Goal: Transaction & Acquisition: Purchase product/service

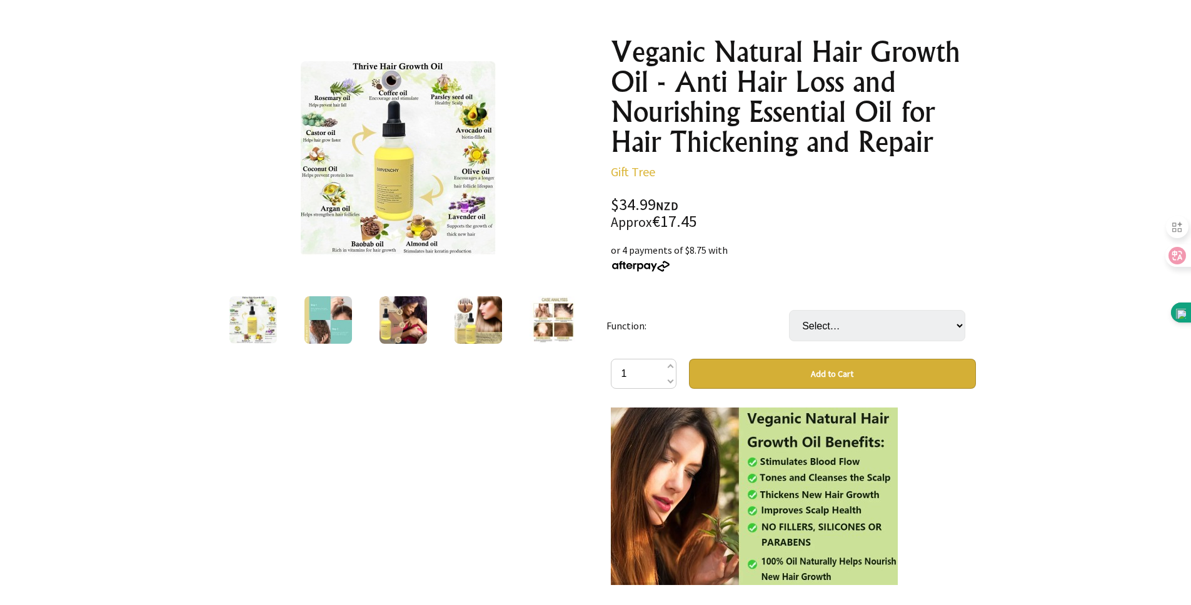
scroll to position [183, 0]
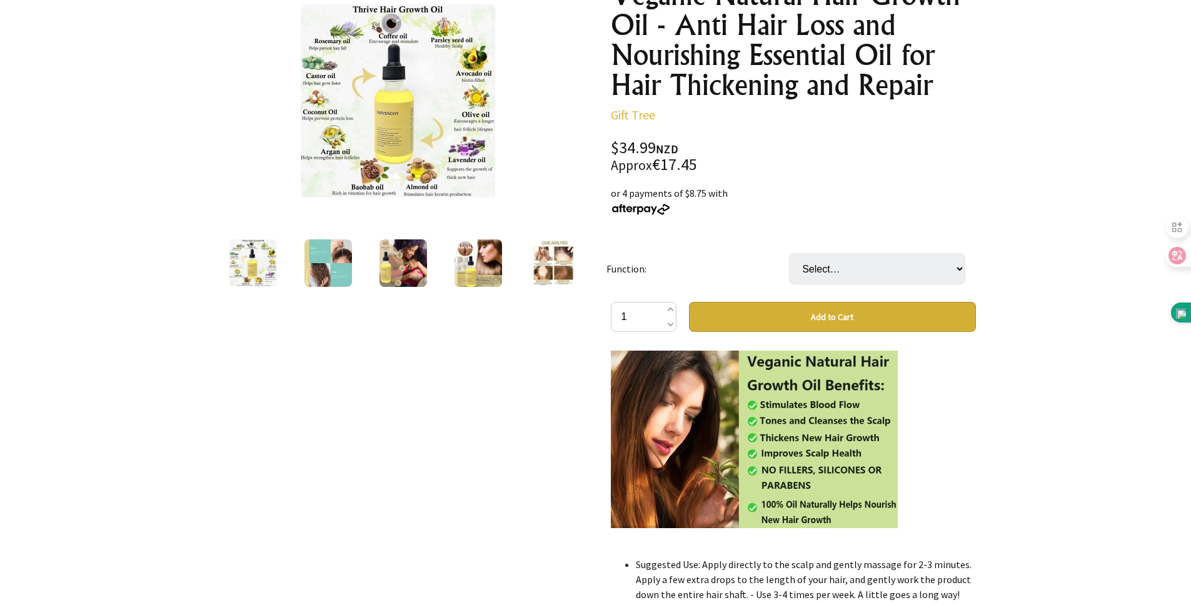
click at [395, 257] on img at bounding box center [403, 263] width 48 height 48
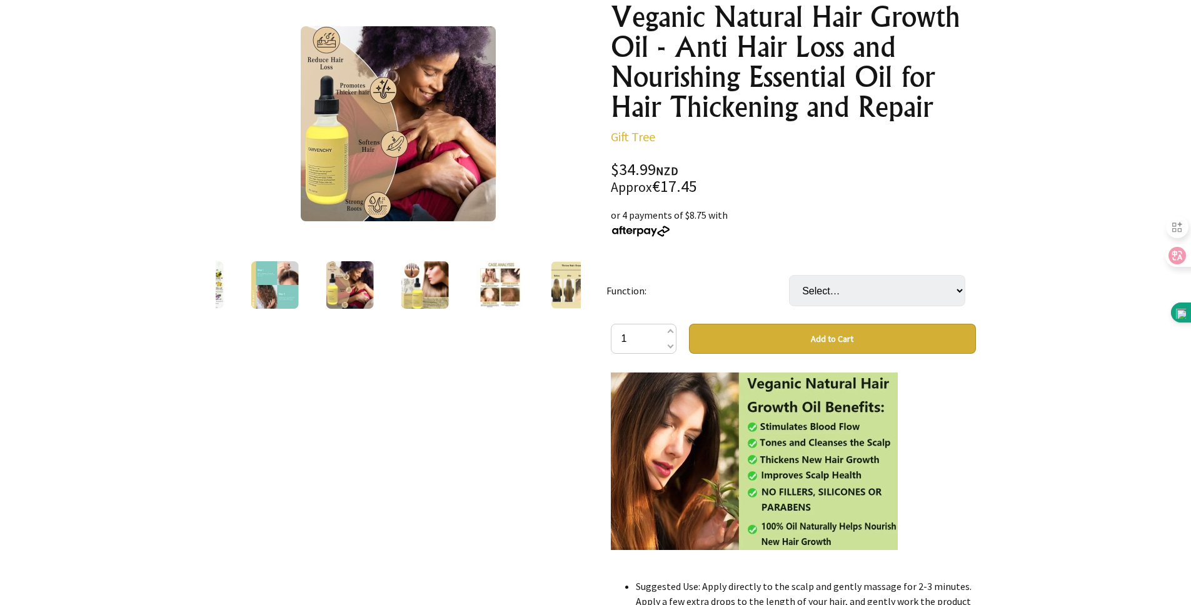
scroll to position [90, 0]
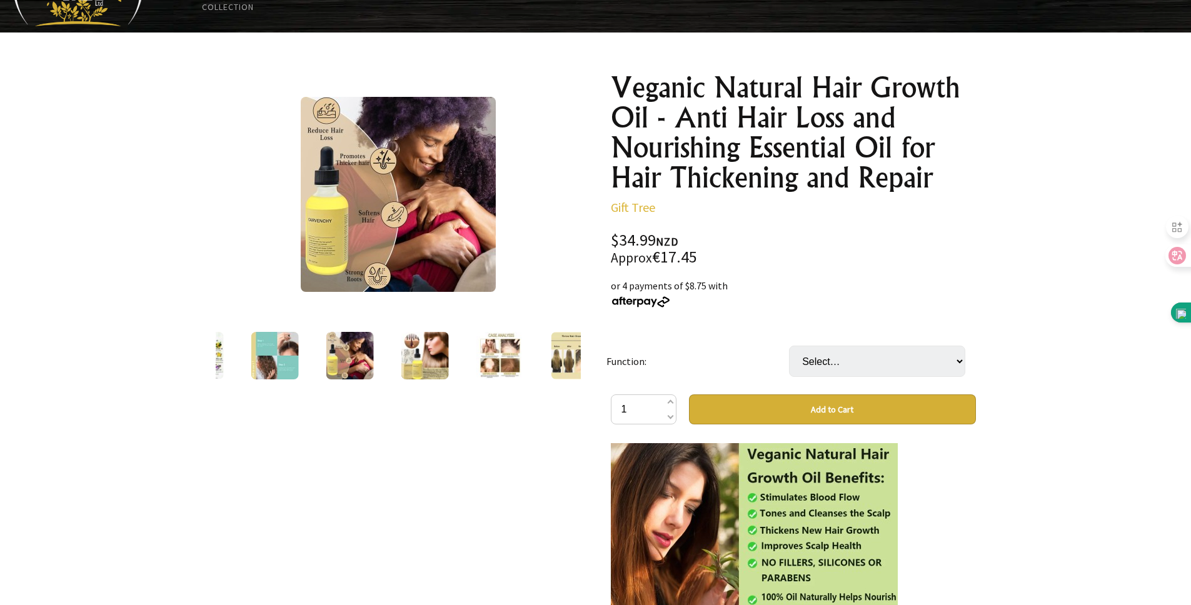
click at [421, 354] on img at bounding box center [425, 356] width 48 height 48
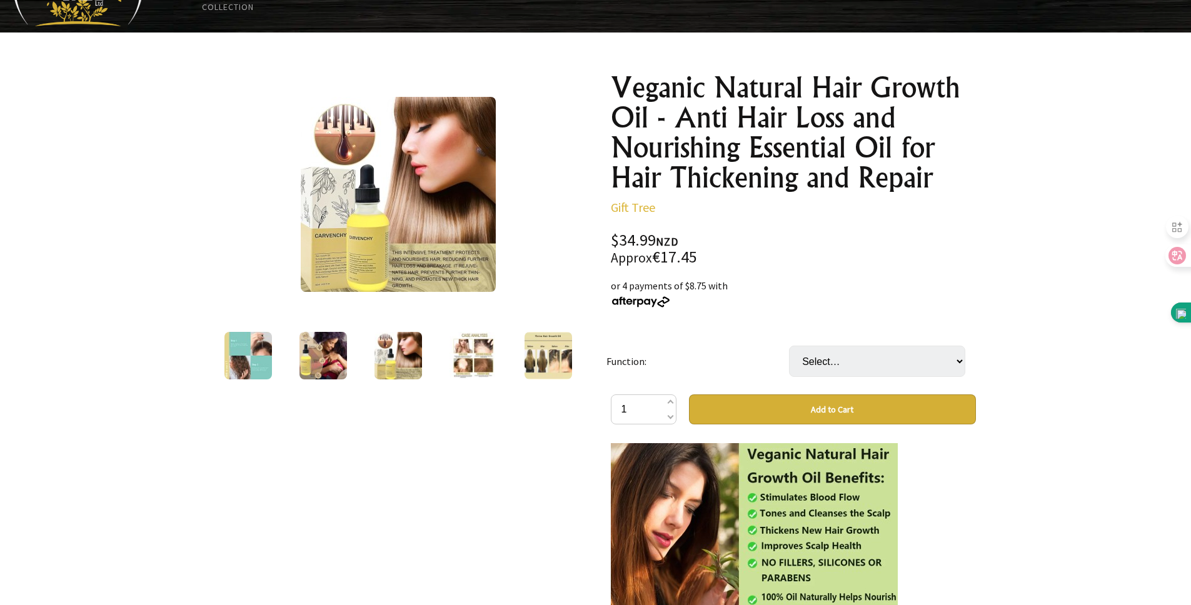
click at [462, 363] on img at bounding box center [473, 356] width 48 height 48
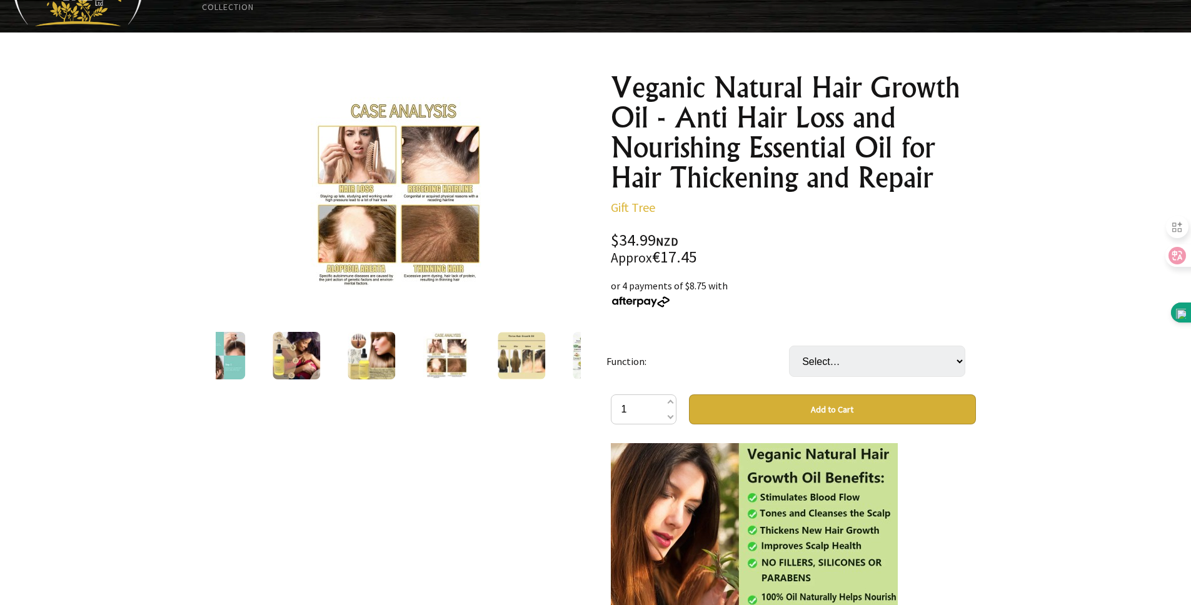
click at [517, 366] on img at bounding box center [522, 356] width 48 height 48
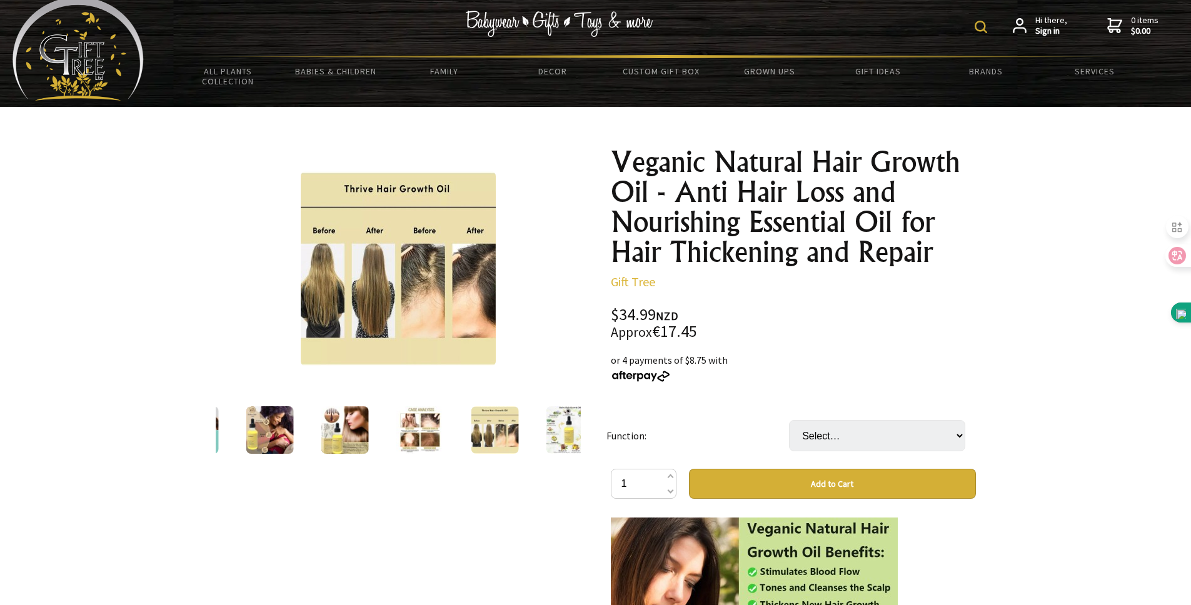
scroll to position [0, 0]
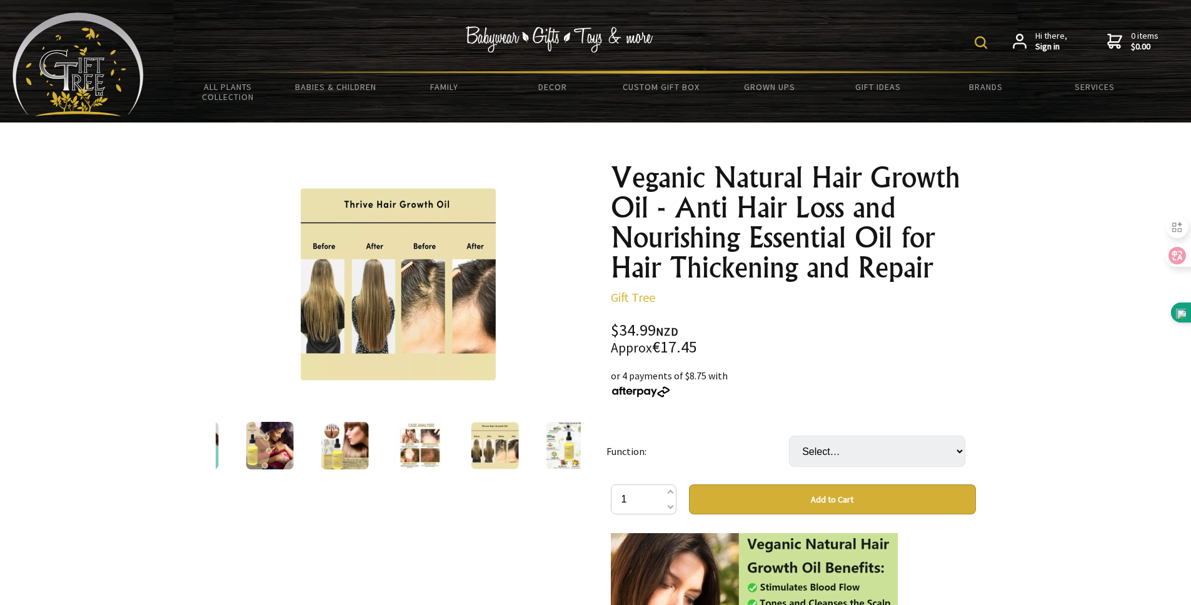
click at [256, 447] on img at bounding box center [270, 446] width 48 height 48
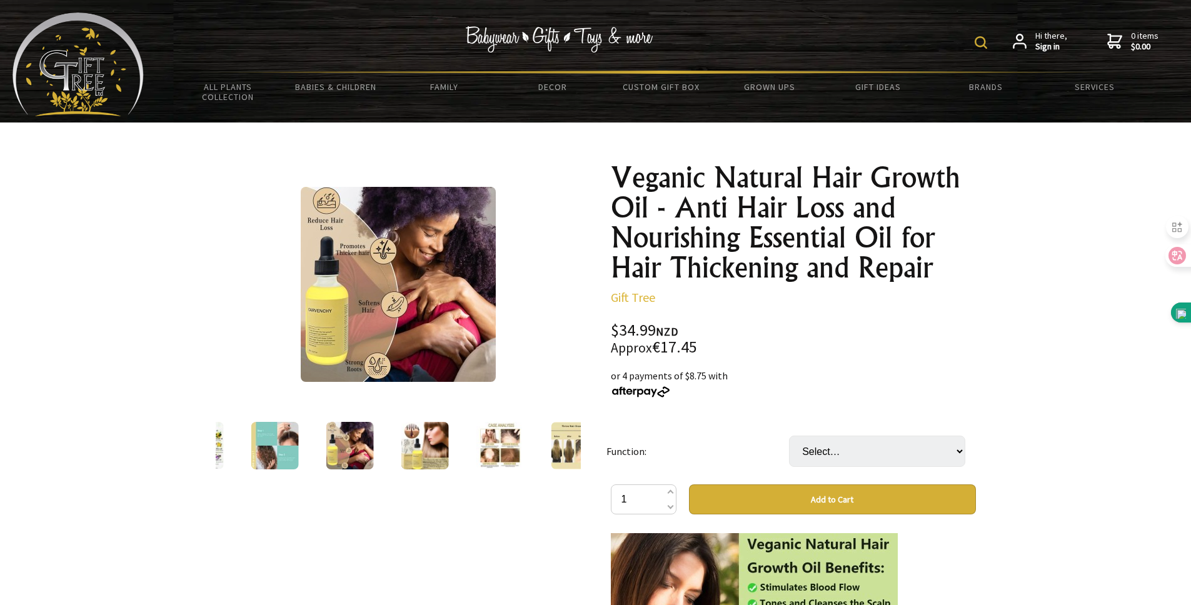
click at [428, 449] on img at bounding box center [425, 446] width 48 height 48
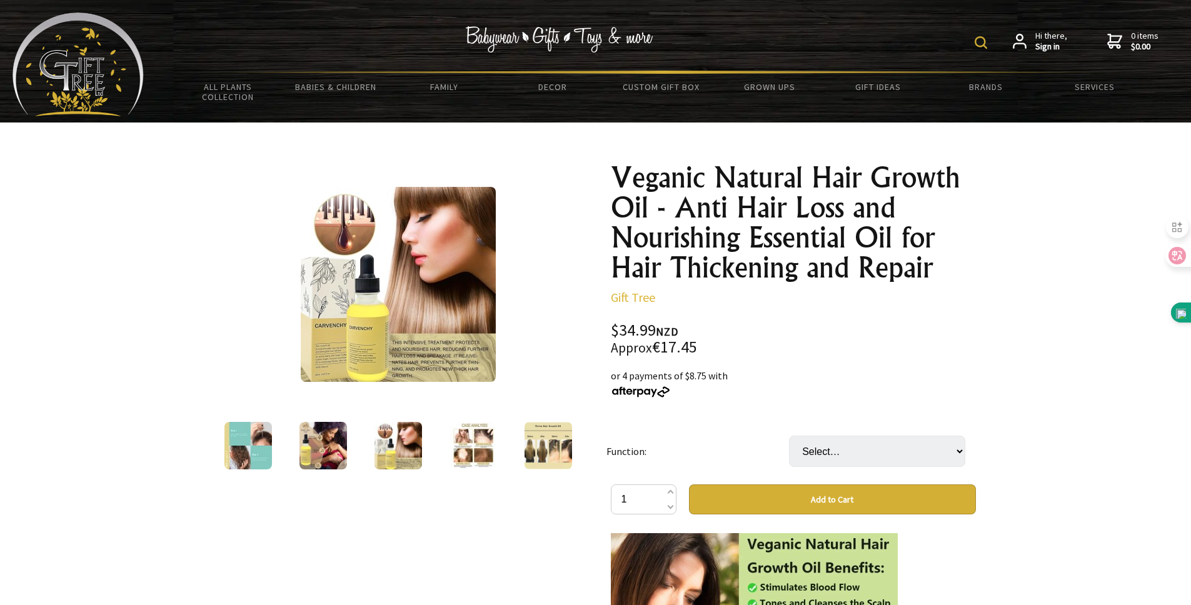
click at [236, 444] on img at bounding box center [248, 446] width 48 height 48
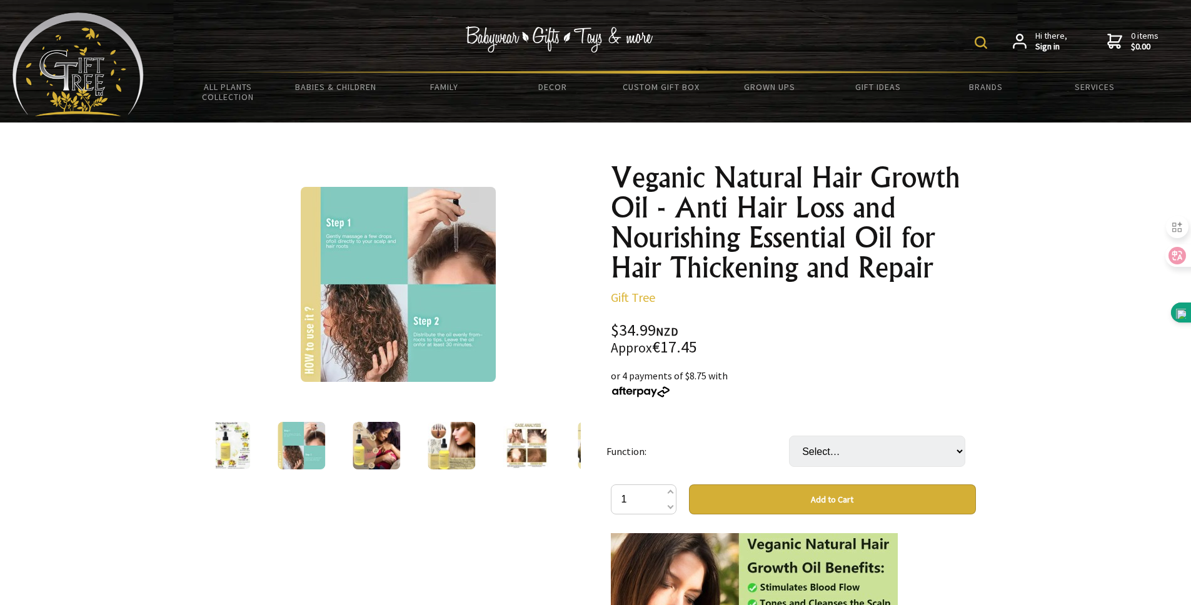
click at [342, 289] on img at bounding box center [398, 284] width 195 height 195
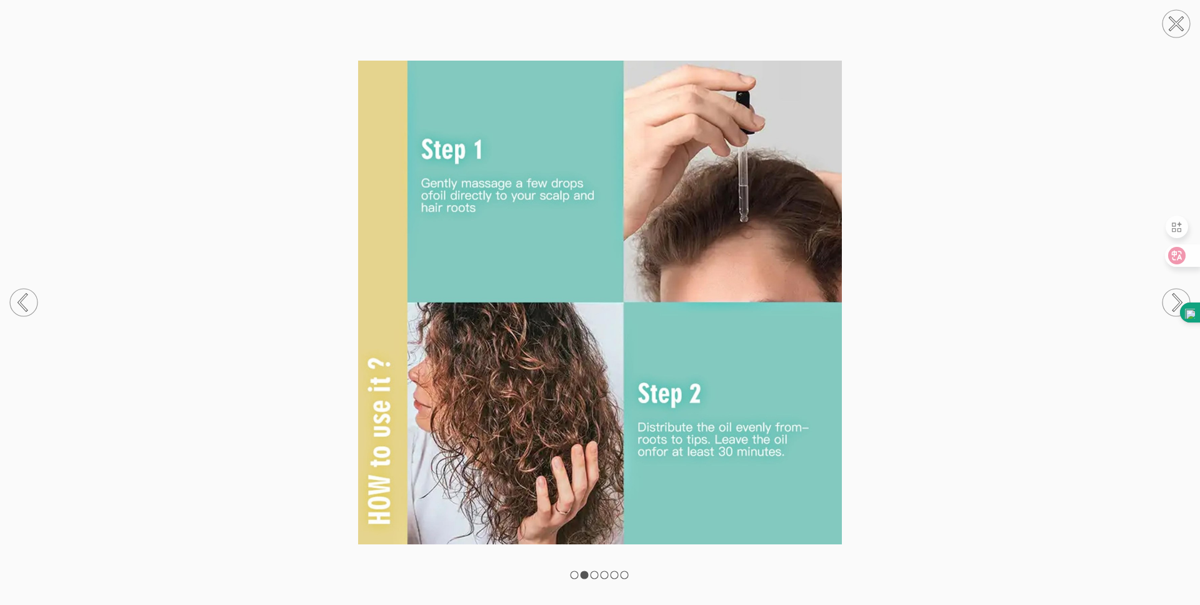
click at [1173, 23] on circle at bounding box center [1177, 24] width 28 height 28
